Goal: Information Seeking & Learning: Learn about a topic

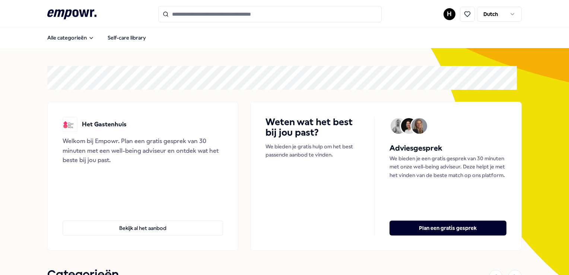
click at [82, 38] on button "Alle categorieën" at bounding box center [70, 37] width 59 height 15
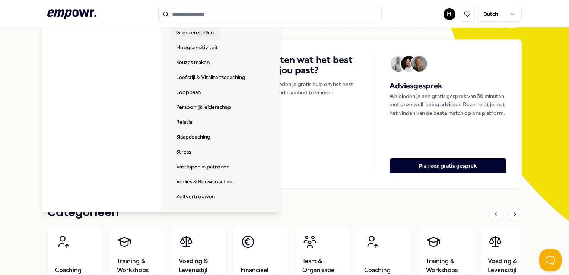
scroll to position [74, 0]
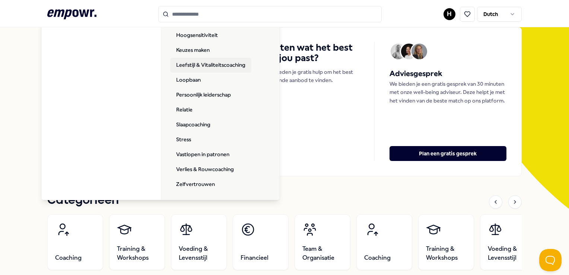
click at [213, 63] on link "Leefstijl & Vitaliteitscoaching" at bounding box center [210, 65] width 81 height 15
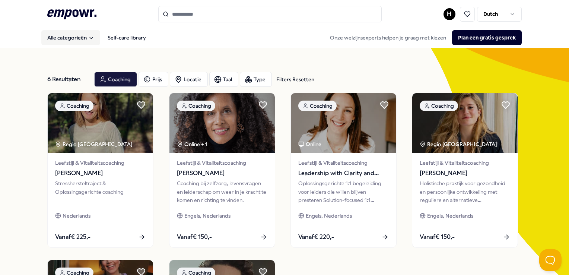
drag, startPoint x: 213, startPoint y: 63, endPoint x: 86, endPoint y: 41, distance: 129.2
click at [86, 41] on button "Alle categorieën" at bounding box center [70, 37] width 59 height 15
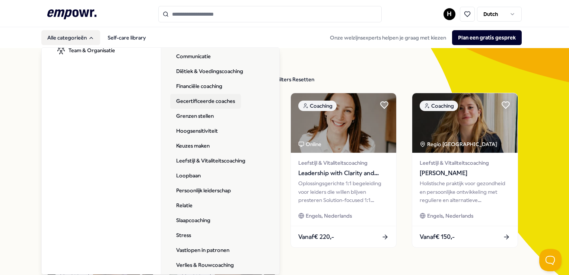
scroll to position [76, 0]
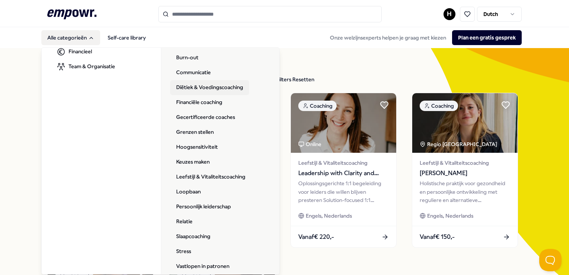
click at [213, 80] on link "Diëtiek & Voedingscoaching" at bounding box center [209, 87] width 79 height 15
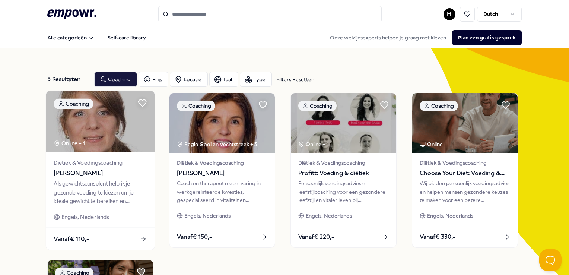
click at [129, 149] on img at bounding box center [100, 121] width 108 height 61
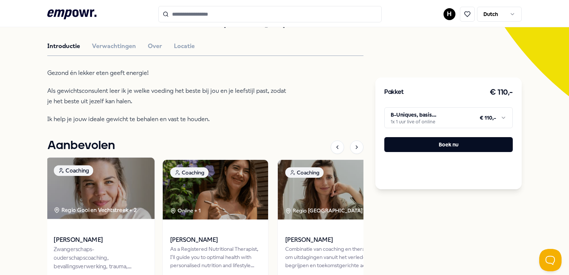
scroll to position [261, 0]
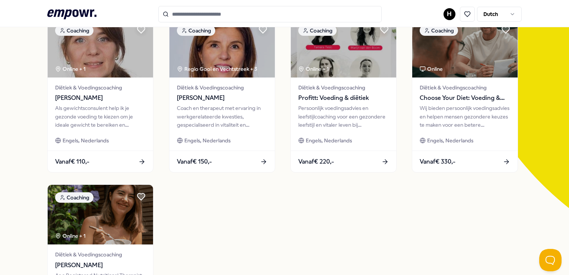
scroll to position [75, 0]
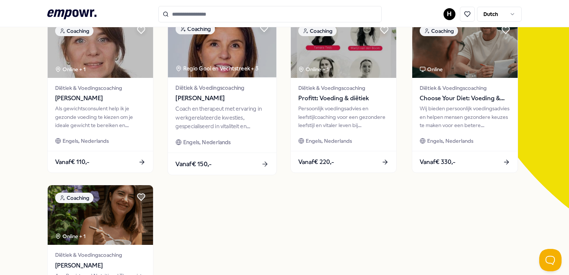
click at [207, 110] on div "Coach en therapeut met ervaring in werkgerelateerde kwesties, gespecialiseerd i…" at bounding box center [221, 118] width 93 height 26
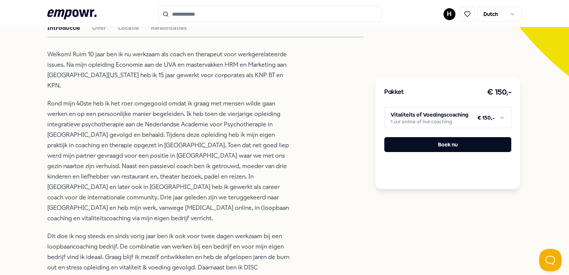
scroll to position [196, 0]
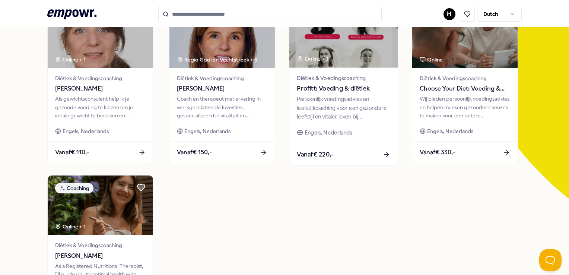
click at [309, 120] on div "Persoonlijk voedingsadvies en leefstijlcoaching voor een gezondere leefstijl en…" at bounding box center [343, 108] width 93 height 26
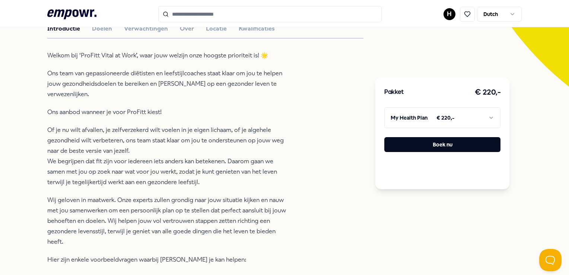
scroll to position [271, 0]
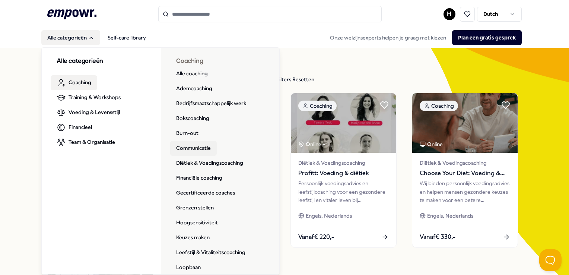
click at [191, 141] on link "Communicatie" at bounding box center [193, 148] width 47 height 15
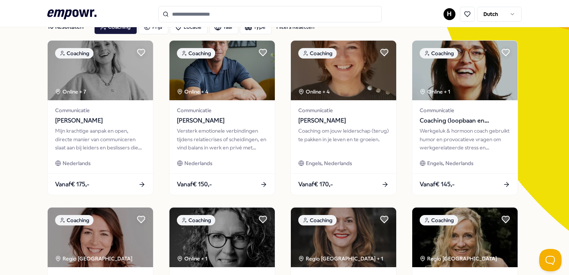
scroll to position [74, 0]
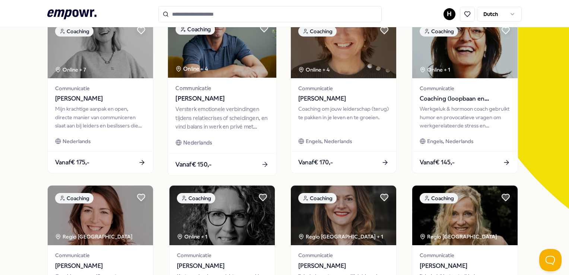
click at [225, 118] on div "Versterk emotionele verbindingen tijdens relatiecrises of scheidingen, en vind …" at bounding box center [221, 118] width 93 height 26
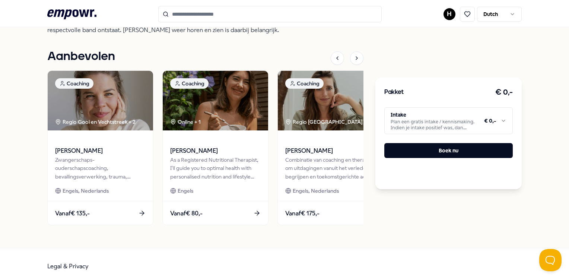
scroll to position [366, 0]
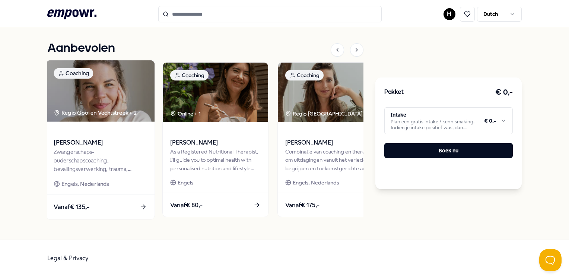
click at [122, 176] on div "[PERSON_NAME] Zwangerschaps- ouderschapscoaching, bevallingsverwerking, trauma,…" at bounding box center [100, 158] width 108 height 73
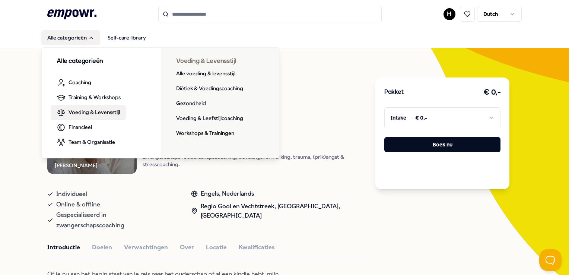
click at [99, 113] on span "Voeding & Levensstijl" at bounding box center [93, 112] width 51 height 8
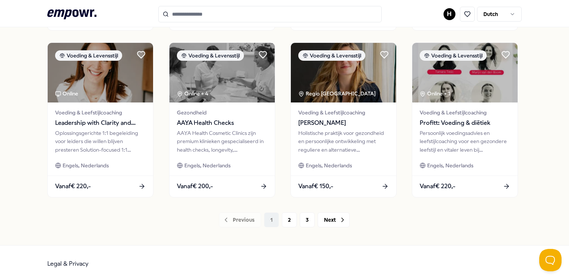
scroll to position [390, 0]
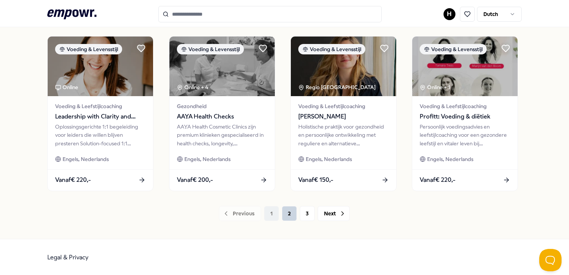
click at [288, 211] on button "2" at bounding box center [289, 213] width 15 height 15
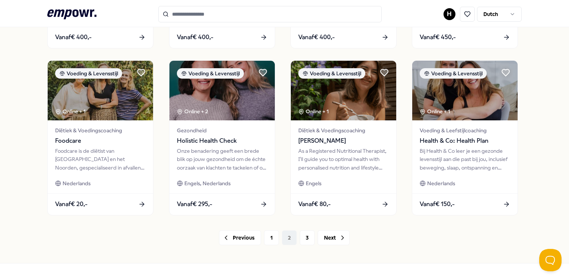
scroll to position [353, 0]
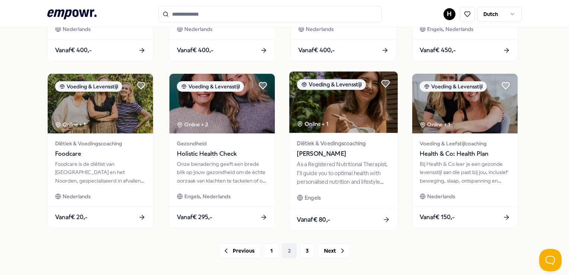
click at [305, 176] on div "As a Registered Nutritional Therapist, I'll guide you to optimal health with pe…" at bounding box center [343, 173] width 93 height 26
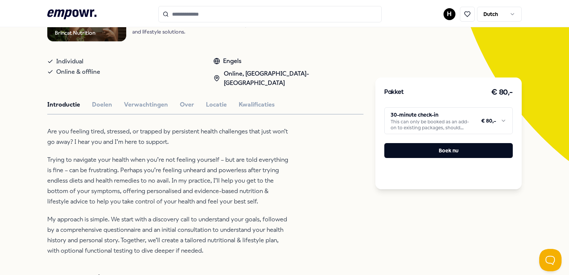
scroll to position [159, 0]
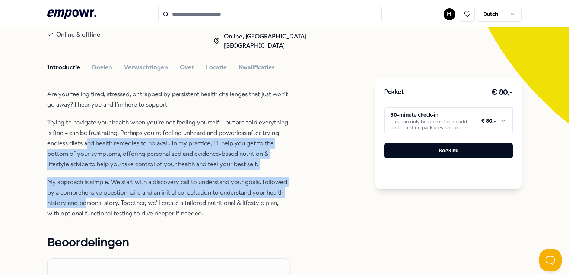
drag, startPoint x: 86, startPoint y: 135, endPoint x: 85, endPoint y: 192, distance: 57.0
click at [85, 192] on div "Are you feeling tired, stressed, or trapped by persistent health challenges tha…" at bounding box center [168, 154] width 242 height 130
drag, startPoint x: 85, startPoint y: 192, endPoint x: 80, endPoint y: 185, distance: 9.3
click at [80, 185] on p "My approach is simple. We start with a discovery call to understand your goals,…" at bounding box center [168, 198] width 242 height 42
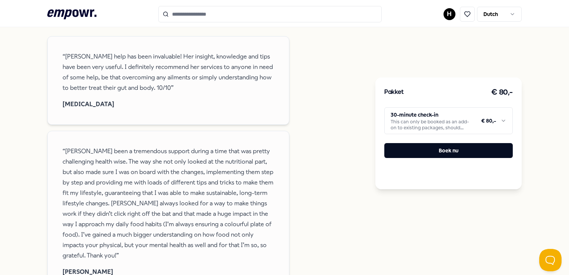
scroll to position [383, 0]
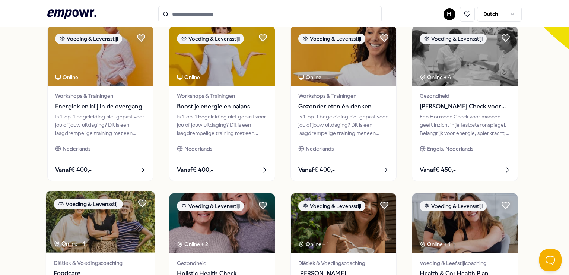
scroll to position [390, 0]
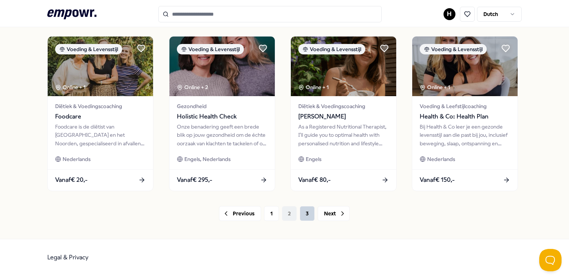
click at [301, 211] on button "3" at bounding box center [307, 213] width 15 height 15
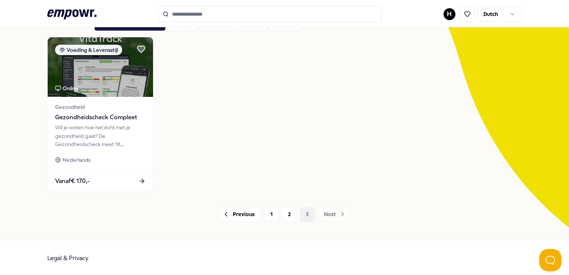
scroll to position [57, 0]
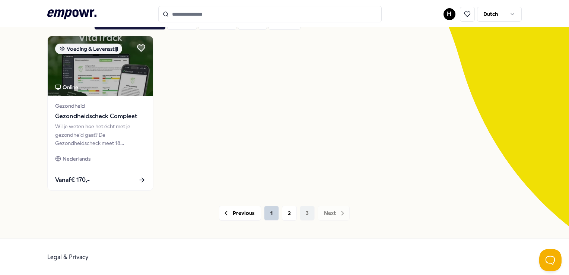
click at [269, 211] on button "1" at bounding box center [271, 212] width 15 height 15
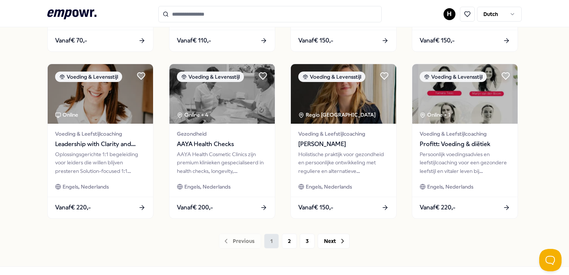
scroll to position [390, 0]
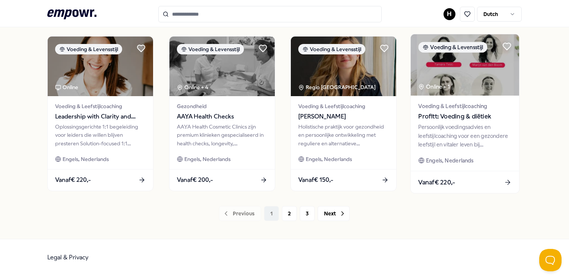
click at [448, 148] on div "Voeding & Leefstijlcoaching Profitt: Voeding & diëtiek Persoonlijk voedingsadvi…" at bounding box center [465, 132] width 108 height 75
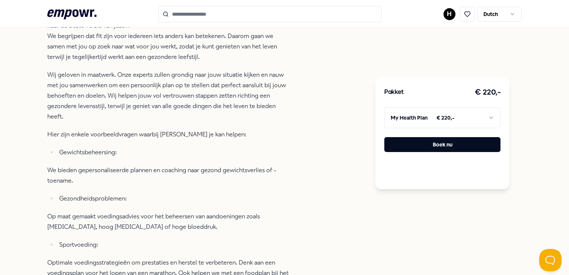
scroll to position [383, 0]
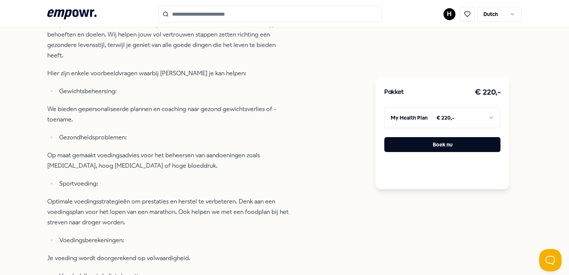
drag, startPoint x: 55, startPoint y: 175, endPoint x: 110, endPoint y: 175, distance: 55.1
click at [110, 178] on ul "Sportvoeding:" at bounding box center [168, 183] width 242 height 10
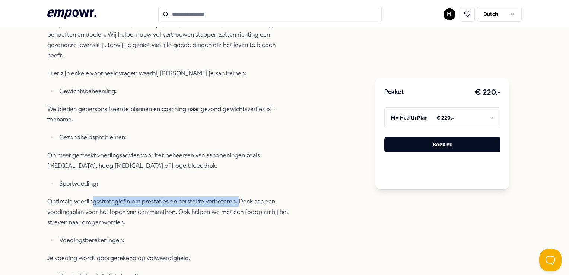
drag, startPoint x: 110, startPoint y: 175, endPoint x: 239, endPoint y: 195, distance: 130.7
click at [239, 196] on p "Optimale voedingsstrategieën om prestaties en herstel te verbeteren. Denk aan e…" at bounding box center [168, 211] width 242 height 31
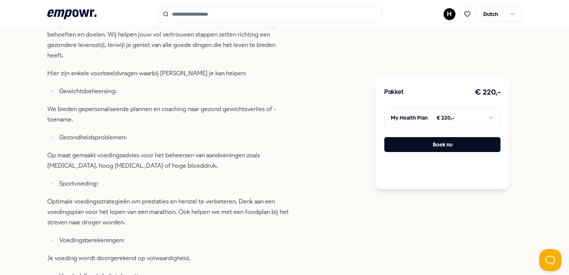
click at [137, 203] on p "Optimale voedingsstrategieën om prestaties en herstel te verbeteren. Denk aan e…" at bounding box center [168, 211] width 242 height 31
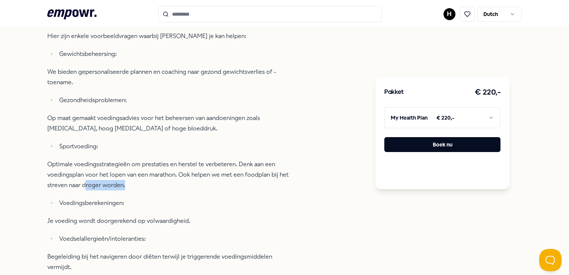
drag, startPoint x: 86, startPoint y: 179, endPoint x: 136, endPoint y: 179, distance: 49.5
click at [136, 179] on p "Optimale voedingsstrategieën om prestaties en herstel te verbeteren. Denk aan e…" at bounding box center [168, 174] width 242 height 31
drag, startPoint x: 136, startPoint y: 179, endPoint x: 109, endPoint y: 181, distance: 27.2
click at [109, 181] on p "Optimale voedingsstrategieën om prestaties en herstel te verbeteren. Denk aan e…" at bounding box center [168, 174] width 242 height 31
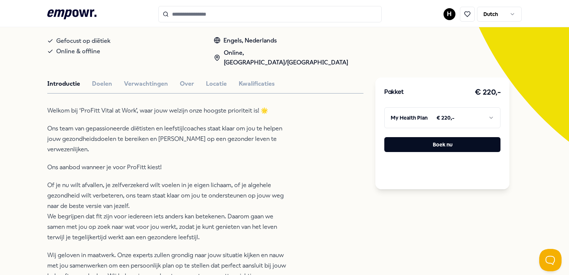
scroll to position [122, 0]
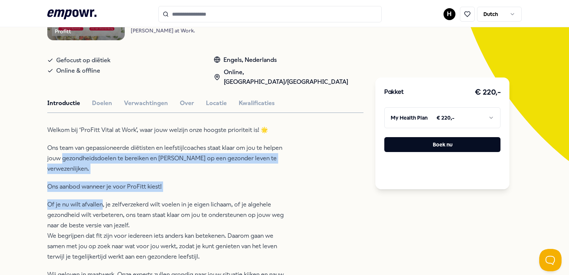
drag, startPoint x: 84, startPoint y: 190, endPoint x: 70, endPoint y: 138, distance: 54.1
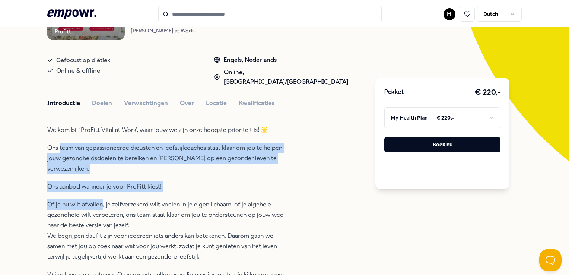
drag, startPoint x: 70, startPoint y: 138, endPoint x: 130, endPoint y: 163, distance: 65.5
click at [132, 165] on p "Ons team van gepassioneerde diëtisten en leefstijlcoaches staat klaar om jou te…" at bounding box center [168, 158] width 242 height 31
click at [106, 99] on button "Doelen" at bounding box center [102, 103] width 20 height 10
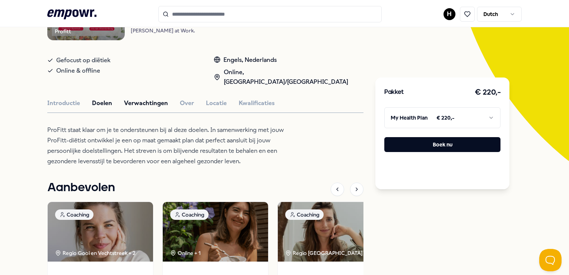
click at [139, 98] on button "Verwachtingen" at bounding box center [146, 103] width 44 height 10
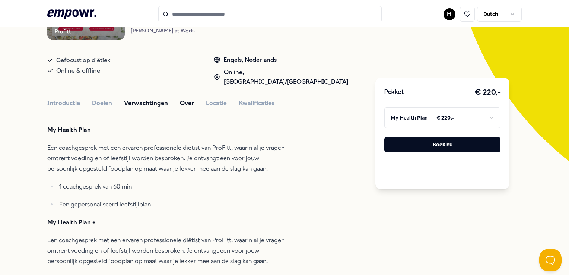
click at [180, 98] on button "Over" at bounding box center [187, 103] width 14 height 10
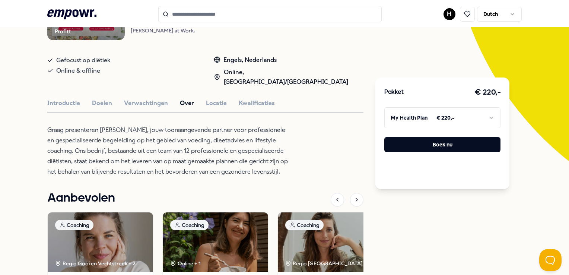
click at [153, 101] on div "Profitt Coaching Profitt: Voeding & diëtiek Persoonlijk voedingsadvies en leefs…" at bounding box center [205, 169] width 316 height 412
click at [149, 98] on button "Verwachtingen" at bounding box center [146, 103] width 44 height 10
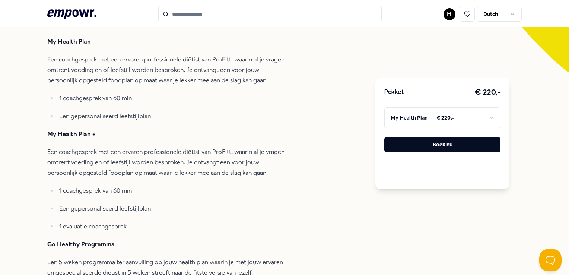
scroll to position [234, 0]
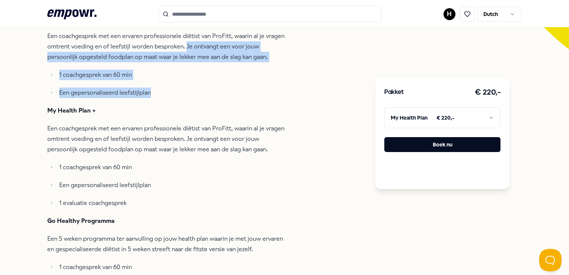
drag, startPoint x: 185, startPoint y: 41, endPoint x: 185, endPoint y: 88, distance: 47.6
click at [185, 88] on div "My Health Plan Een coachgesprek met een ervaren professionele diëtist van [PERS…" at bounding box center [168, 210] width 242 height 395
click at [185, 88] on p "Een gepersonaliseerd leefstijlplan" at bounding box center [174, 92] width 230 height 10
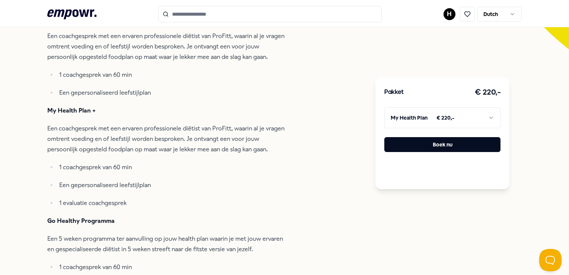
click at [181, 36] on p "Een coachgesprek met een ervaren professionele diëtist van ProFitt, waarin al j…" at bounding box center [168, 46] width 242 height 31
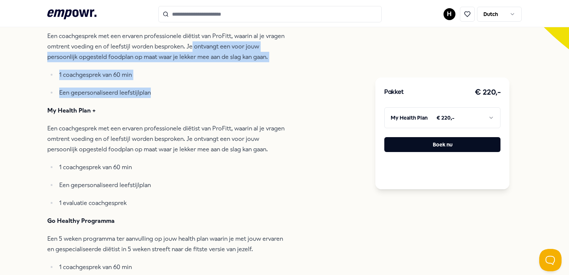
drag, startPoint x: 189, startPoint y: 41, endPoint x: 158, endPoint y: 84, distance: 53.6
click at [158, 84] on div "My Health Plan Een coachgesprek met een ervaren professionele diëtist van [PERS…" at bounding box center [168, 210] width 242 height 395
drag, startPoint x: 158, startPoint y: 84, endPoint x: 137, endPoint y: 52, distance: 38.2
click at [137, 52] on p "Een coachgesprek met een ervaren professionele diëtist van ProFitt, waarin al j…" at bounding box center [168, 46] width 242 height 31
drag, startPoint x: 184, startPoint y: 39, endPoint x: 150, endPoint y: 86, distance: 57.7
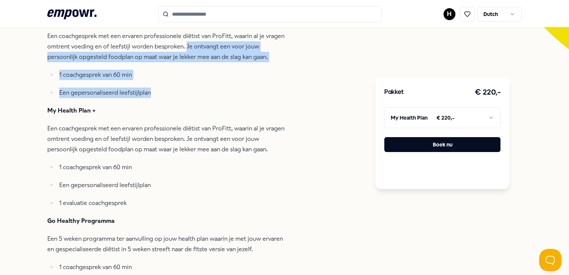
click at [150, 86] on div "My Health Plan Een coachgesprek met een ervaren professionele diëtist van [PERS…" at bounding box center [168, 210] width 242 height 395
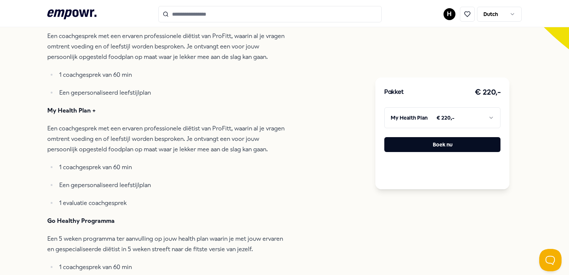
click at [170, 184] on ul "1 coachgesprek van 60 min Een gepersonaliseerd leefstijlplan 1 evaluatie coachg…" at bounding box center [168, 185] width 242 height 46
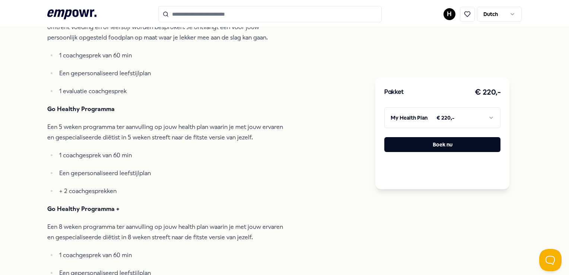
scroll to position [271, 0]
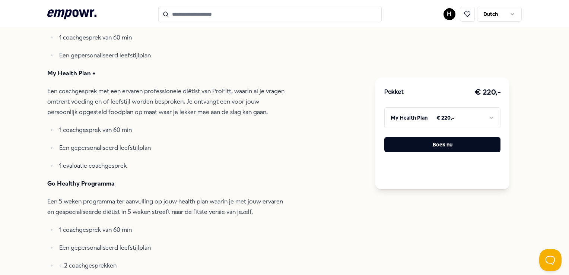
click at [478, 117] on html ".empowr-logo_svg__cls-1{fill:#03032f} H Dutch Alle categorieën Self-care librar…" at bounding box center [284, 137] width 569 height 275
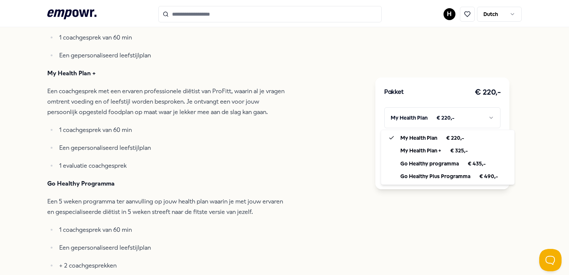
click at [478, 117] on html ".empowr-logo_svg__cls-1{fill:#03032f} H Dutch Alle categorieën Self-care librar…" at bounding box center [284, 137] width 569 height 275
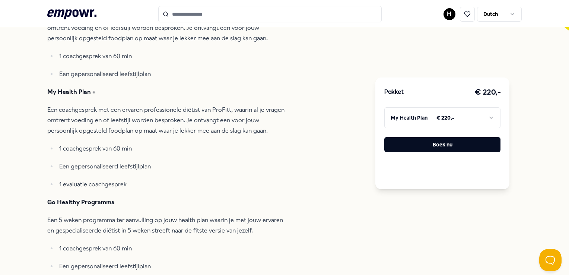
scroll to position [234, 0]
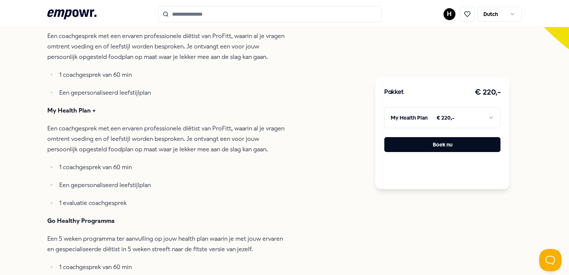
click at [423, 116] on html ".empowr-logo_svg__cls-1{fill:#03032f} H Dutch Alle categorieën Self-care librar…" at bounding box center [284, 137] width 569 height 275
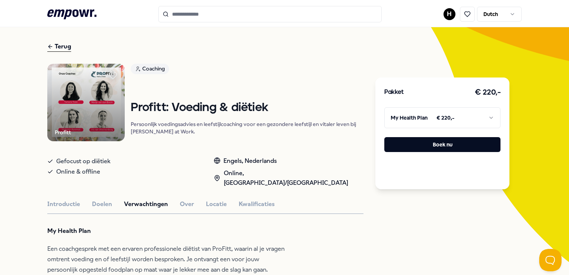
scroll to position [0, 0]
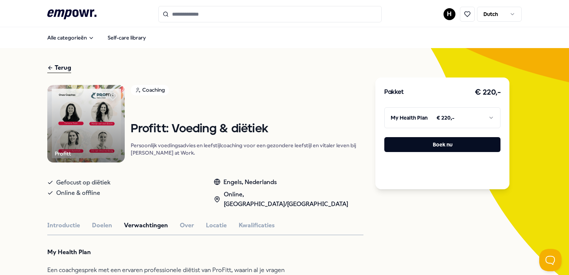
click at [156, 86] on div "Coaching" at bounding box center [150, 90] width 38 height 10
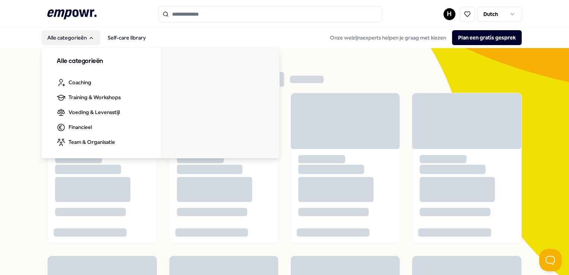
click at [61, 42] on button "Alle categorieën" at bounding box center [70, 37] width 59 height 15
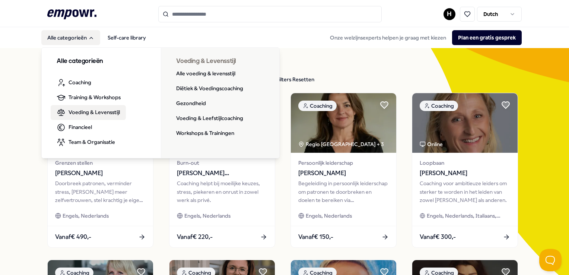
click at [84, 114] on span "Voeding & Levensstijl" at bounding box center [93, 112] width 51 height 8
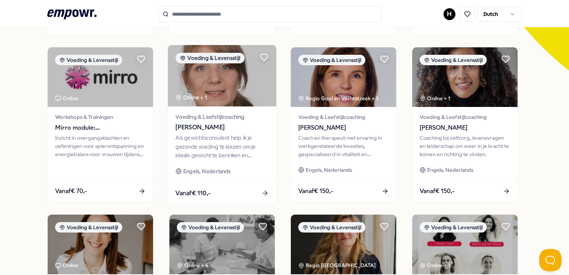
scroll to position [223, 0]
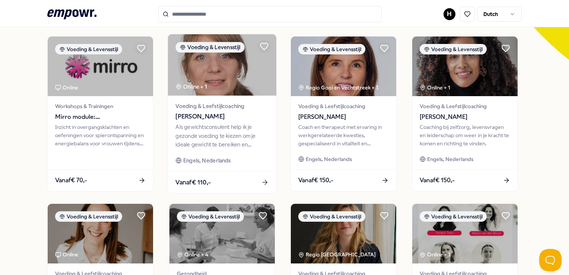
click at [243, 150] on div "Voeding & Leefstijlcoaching [PERSON_NAME] Als gewichtsconsulent help ik je gezo…" at bounding box center [222, 133] width 108 height 75
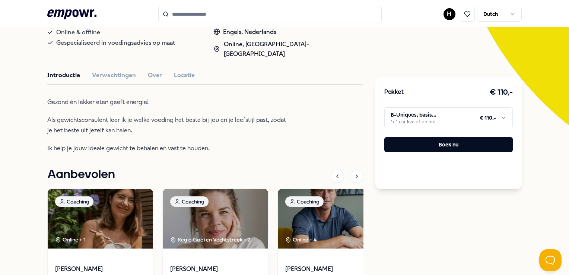
scroll to position [274, 0]
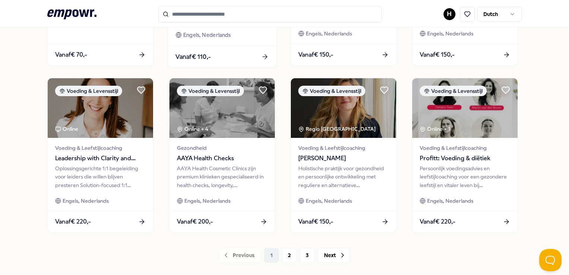
scroll to position [386, 0]
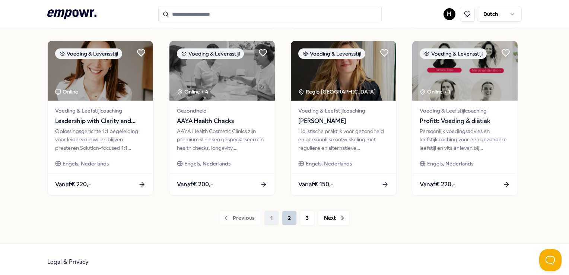
click at [287, 221] on button "2" at bounding box center [289, 217] width 15 height 15
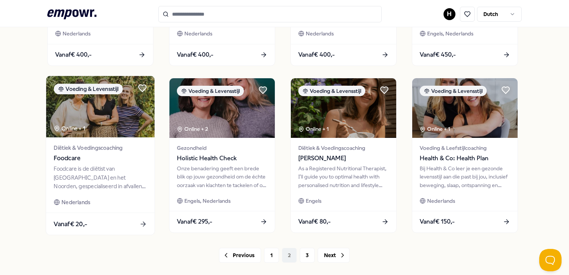
click at [125, 135] on img at bounding box center [100, 106] width 108 height 61
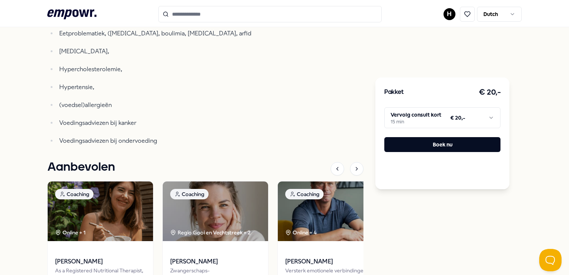
scroll to position [383, 0]
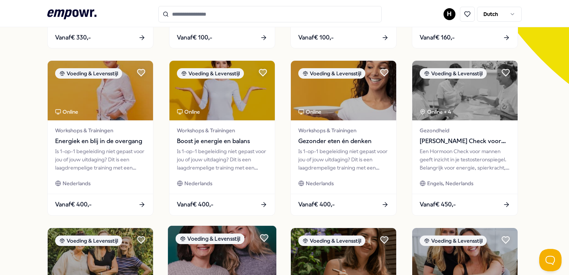
scroll to position [197, 0]
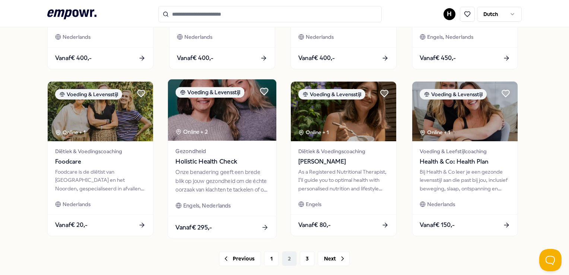
click at [186, 172] on div "Onze benadering geeft een brede blik op jouw gezondheid om de échte oorzaak van…" at bounding box center [221, 181] width 93 height 26
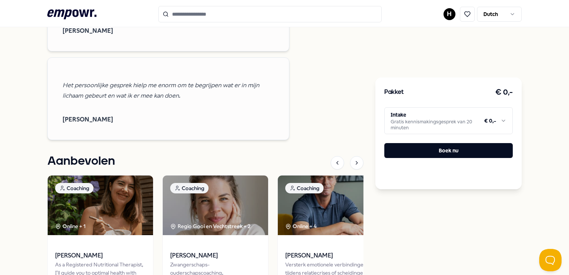
scroll to position [606, 0]
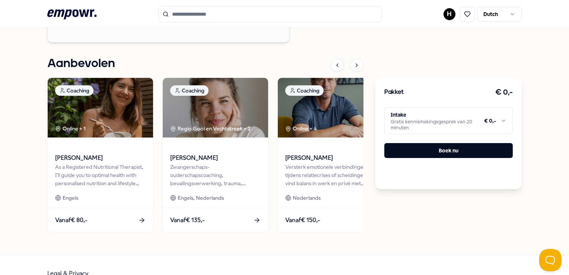
scroll to position [390, 0]
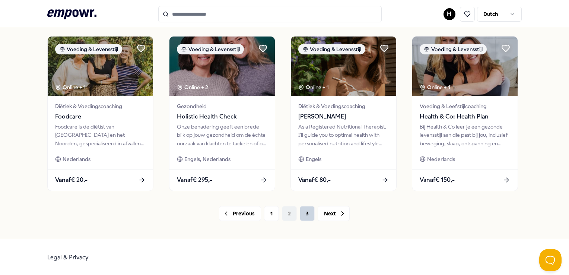
click at [306, 212] on button "3" at bounding box center [307, 213] width 15 height 15
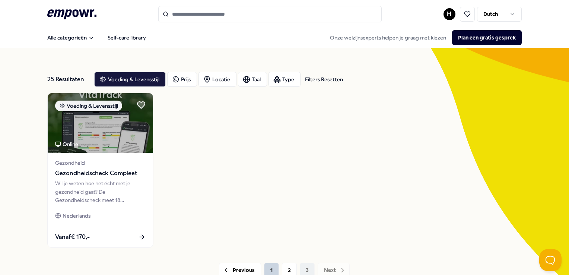
scroll to position [37, 0]
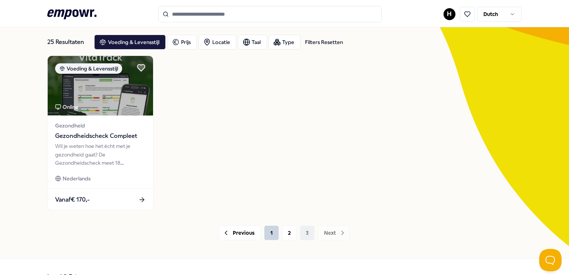
click at [268, 235] on button "1" at bounding box center [271, 232] width 15 height 15
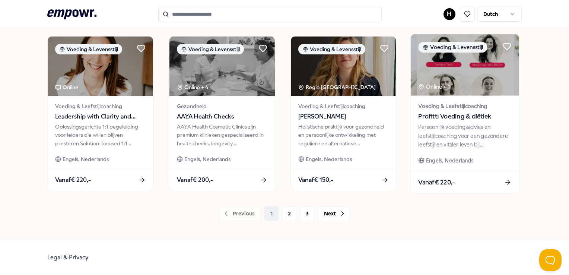
click at [453, 120] on span "Profitt: Voeding & diëtiek" at bounding box center [464, 117] width 93 height 10
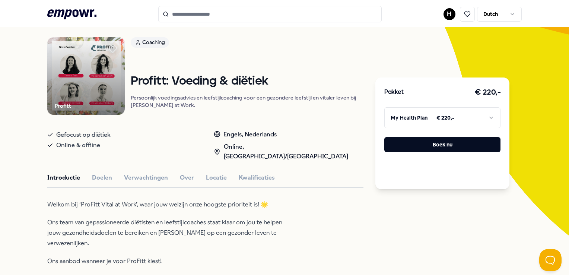
scroll to position [85, 0]
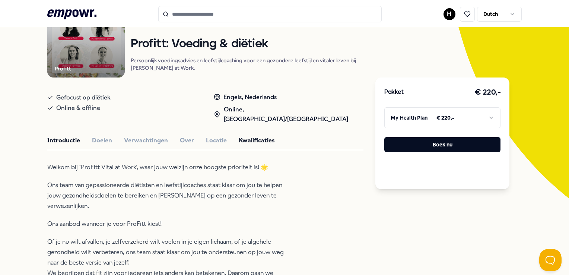
click at [239, 135] on button "Kwalificaties" at bounding box center [257, 140] width 36 height 10
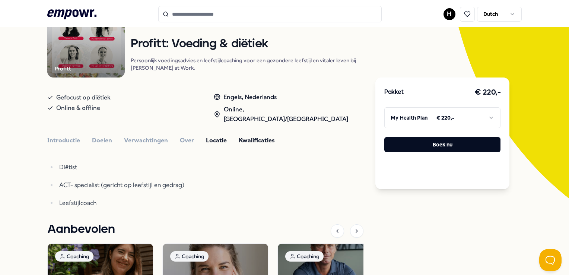
click at [210, 137] on button "Locatie" at bounding box center [216, 140] width 21 height 10
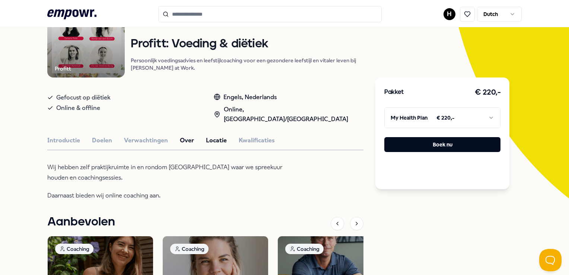
click at [187, 135] on button "Over" at bounding box center [187, 140] width 14 height 10
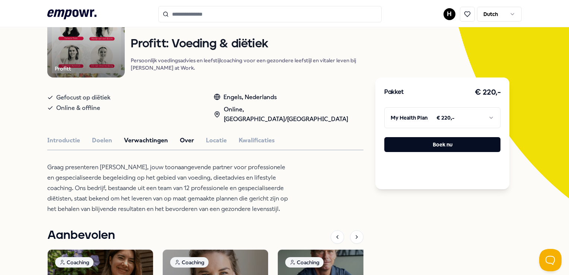
click at [136, 135] on button "Verwachtingen" at bounding box center [146, 140] width 44 height 10
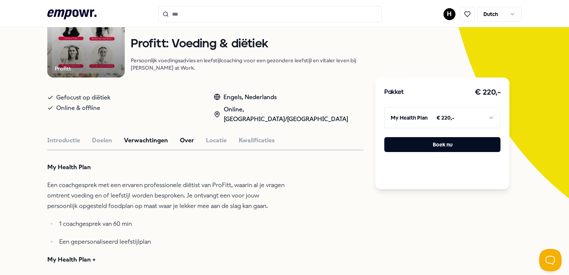
click at [187, 135] on button "Over" at bounding box center [187, 140] width 14 height 10
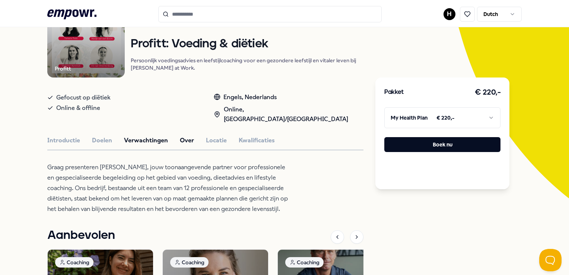
click at [155, 135] on button "Verwachtingen" at bounding box center [146, 140] width 44 height 10
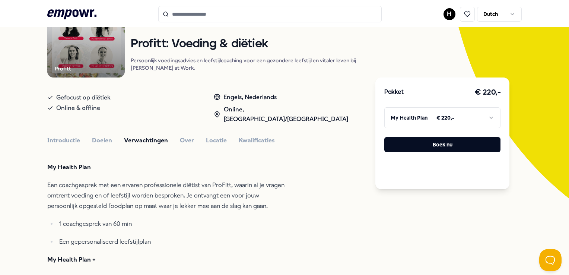
click at [111, 135] on div "Introductie Doelen Verwachtingen Over Locatie Kwalificaties" at bounding box center [205, 140] width 316 height 10
click at [101, 135] on button "Doelen" at bounding box center [102, 140] width 20 height 10
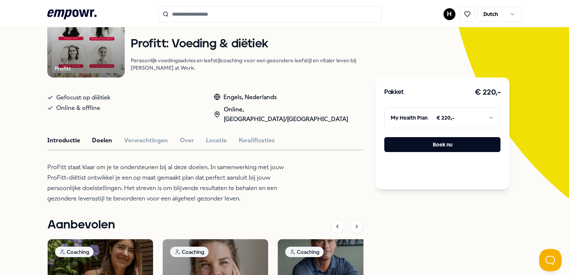
click at [70, 136] on button "Introductie" at bounding box center [63, 140] width 33 height 10
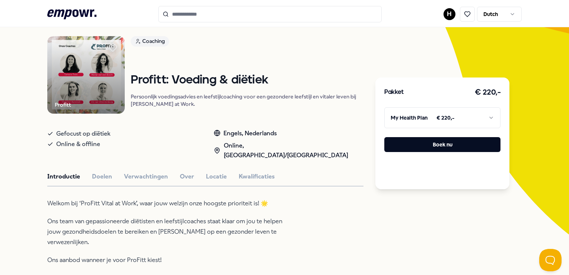
scroll to position [48, 0]
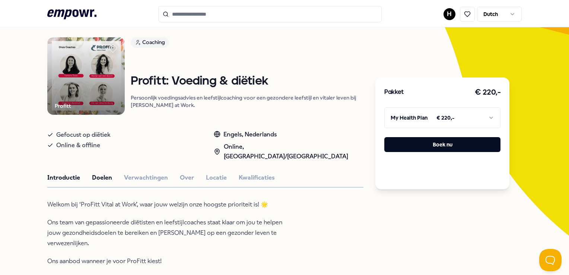
click at [99, 173] on button "Doelen" at bounding box center [102, 178] width 20 height 10
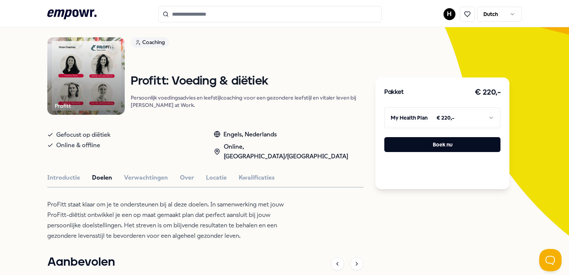
click at [98, 174] on button "Doelen" at bounding box center [102, 178] width 20 height 10
click at [133, 173] on button "Verwachtingen" at bounding box center [146, 178] width 44 height 10
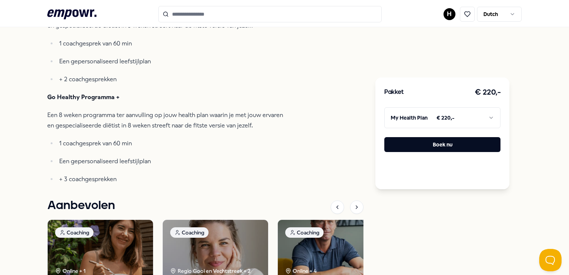
scroll to position [420, 0]
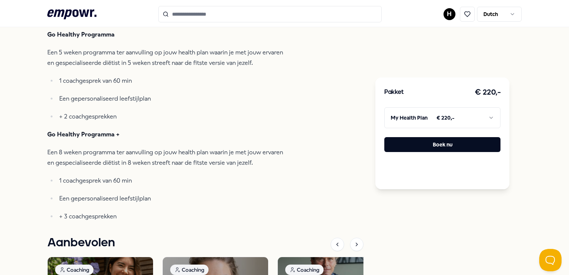
click at [399, 113] on html ".empowr-logo_svg__cls-1{fill:#03032f} H Dutch Alle categorieën Self-care librar…" at bounding box center [284, 137] width 569 height 275
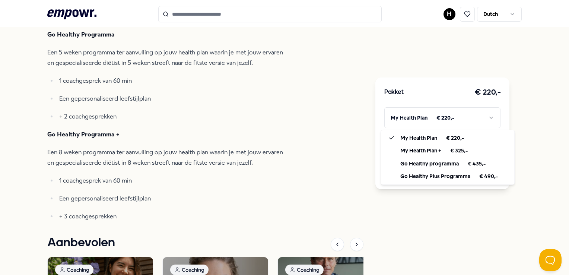
click at [192, 138] on html ".empowr-logo_svg__cls-1{fill:#03032f} H Dutch Alle categorieën Self-care librar…" at bounding box center [284, 137] width 569 height 275
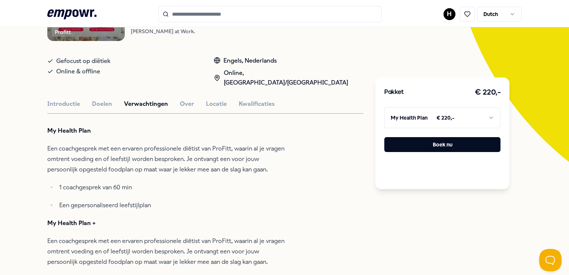
scroll to position [10, 0]
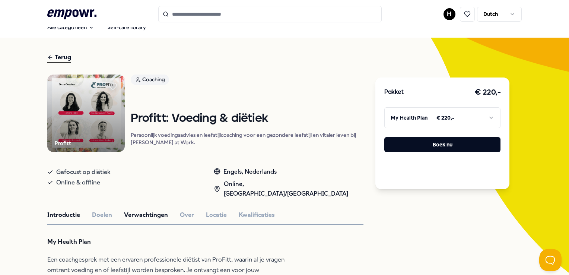
click at [62, 212] on button "Introductie" at bounding box center [63, 215] width 33 height 10
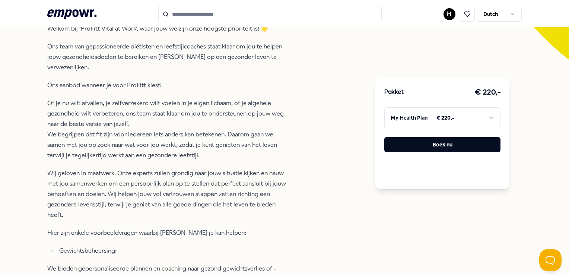
scroll to position [335, 0]
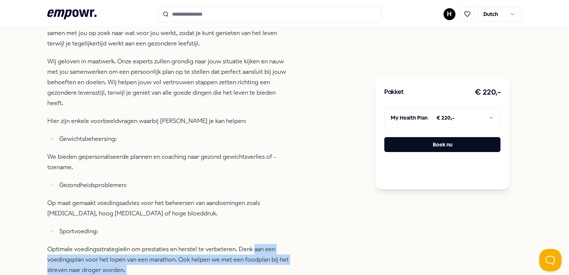
click at [323, 274] on html ".empowr-logo_svg__cls-1{fill:#03032f} H Dutch Alle categorieën Self-care librar…" at bounding box center [284, 137] width 569 height 275
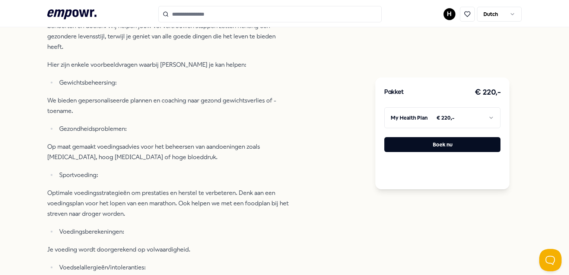
click at [111, 161] on div "Welkom bij ‘ProFitt Vital at Work’, waar jouw welzijn onze hoogste prioriteit i…" at bounding box center [168, 187] width 242 height 663
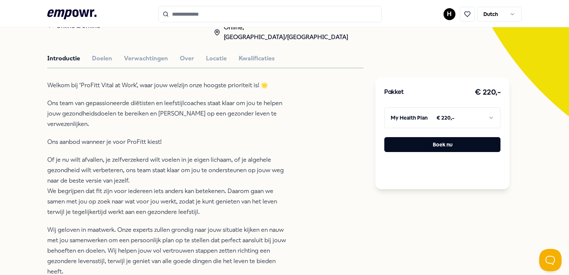
scroll to position [93, 0]
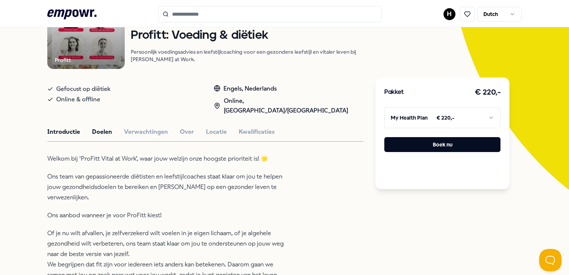
click at [109, 127] on button "Doelen" at bounding box center [102, 132] width 20 height 10
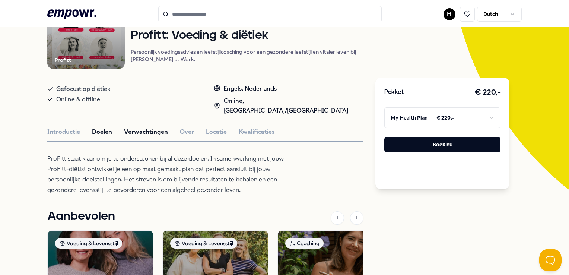
click at [131, 127] on button "Verwachtingen" at bounding box center [146, 132] width 44 height 10
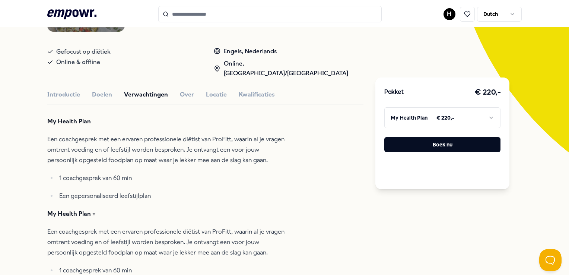
scroll to position [168, 0]
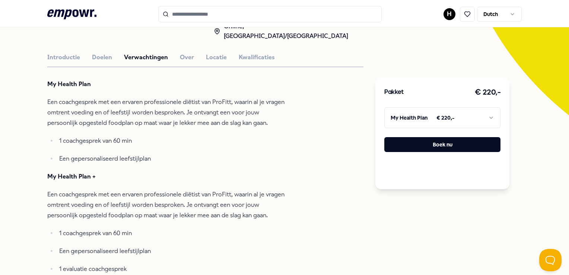
click at [99, 135] on p "1 coachgesprek van 60 min" at bounding box center [174, 140] width 230 height 10
click at [101, 153] on p "Een gepersonaliseerd leefstijlplan" at bounding box center [174, 158] width 230 height 10
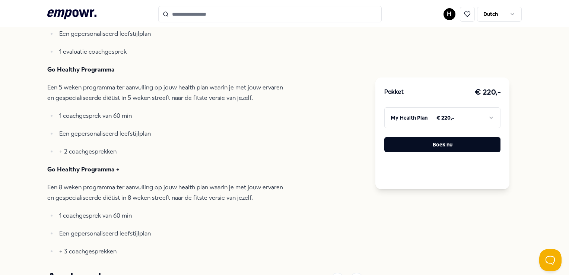
scroll to position [428, 0]
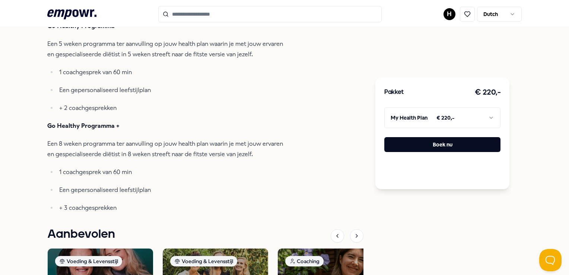
click at [492, 118] on html ".empowr-logo_svg__cls-1{fill:#03032f} H Dutch Alle categorieën Self-care librar…" at bounding box center [284, 137] width 569 height 275
click at [256, 141] on html ".empowr-logo_svg__cls-1{fill:#03032f} H Dutch Alle categorieën Self-care librar…" at bounding box center [284, 137] width 569 height 275
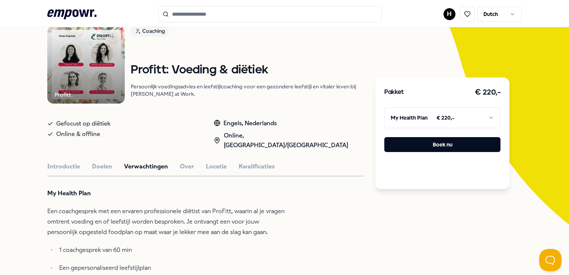
scroll to position [0, 0]
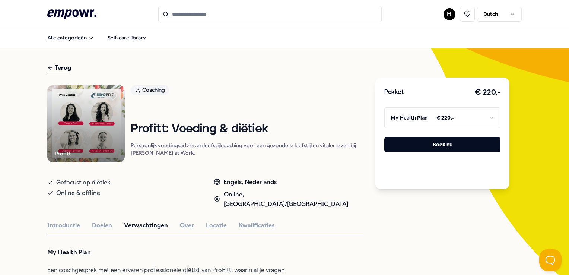
click at [63, 220] on button "Introductie" at bounding box center [63, 225] width 33 height 10
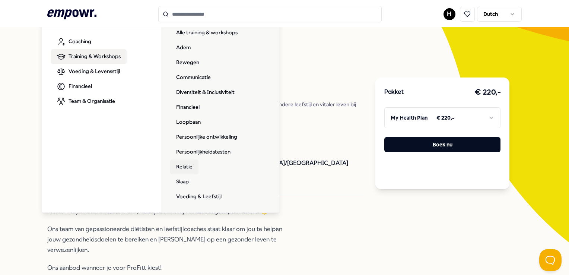
scroll to position [37, 0]
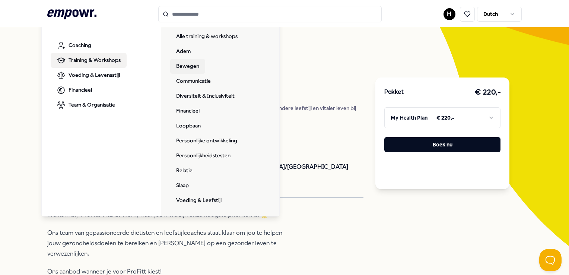
click at [180, 64] on link "Bewegen" at bounding box center [187, 66] width 35 height 15
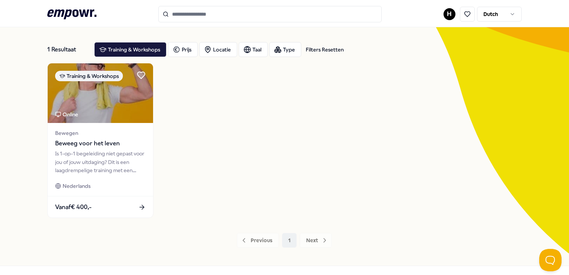
click at [102, 12] on div ".empowr-logo_svg__cls-1{fill:#03032f} H Dutch" at bounding box center [284, 14] width 474 height 16
click at [92, 14] on icon ".empowr-logo_svg__cls-1{fill:#03032f}" at bounding box center [71, 14] width 49 height 14
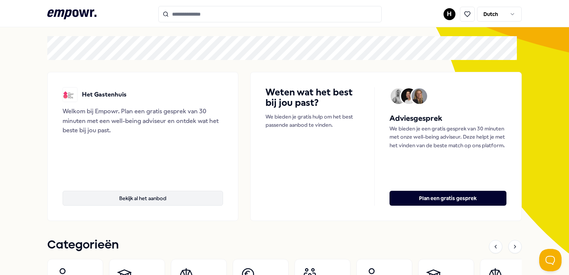
click at [168, 200] on button "Bekijk al het aanbod" at bounding box center [143, 198] width 160 height 15
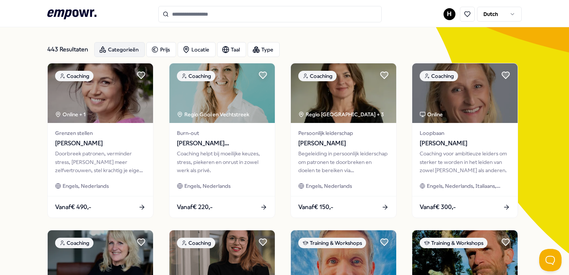
click at [133, 51] on div "Categorieën" at bounding box center [119, 49] width 51 height 15
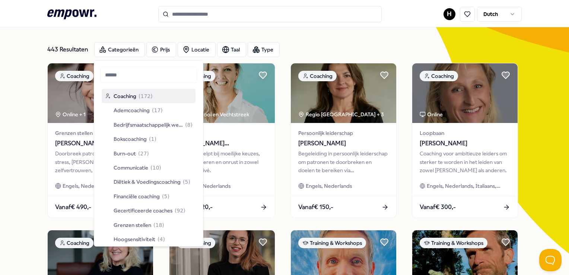
click at [109, 25] on header ".empowr-logo_svg__cls-1{fill:#03032f} H Dutch" at bounding box center [284, 13] width 569 height 27
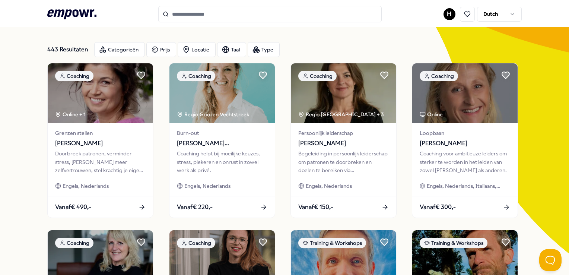
click at [80, 13] on icon at bounding box center [71, 14] width 49 height 10
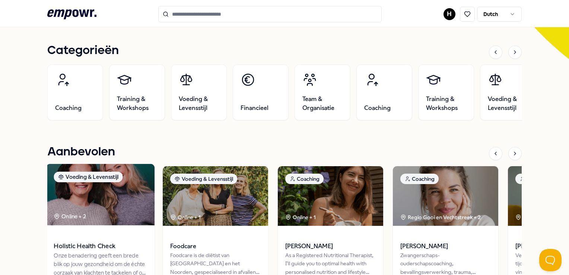
scroll to position [216, 0]
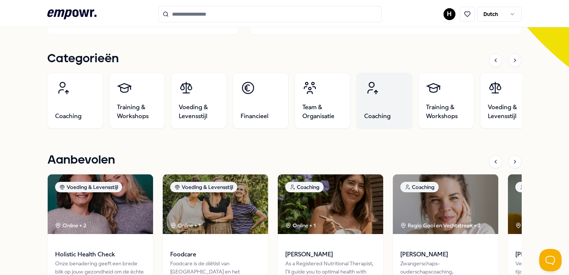
click at [373, 112] on span "Coaching" at bounding box center [377, 116] width 26 height 9
